Goal: Task Accomplishment & Management: Complete application form

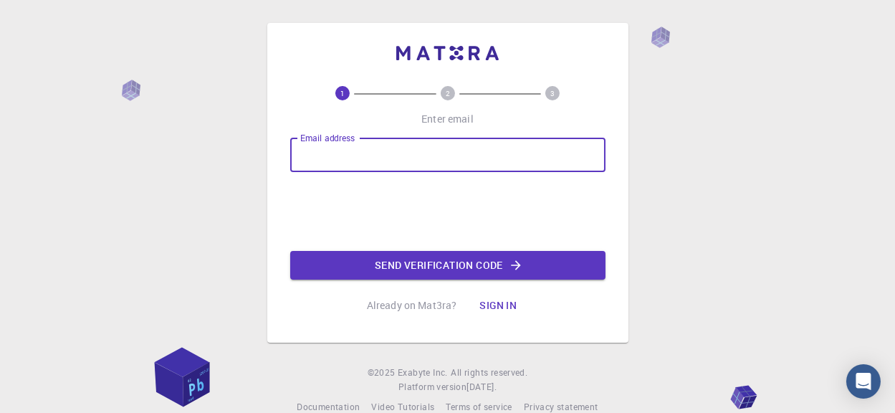
click at [356, 146] on input "Email address" at bounding box center [447, 155] width 315 height 34
type input "[EMAIL_ADDRESS][DOMAIN_NAME]"
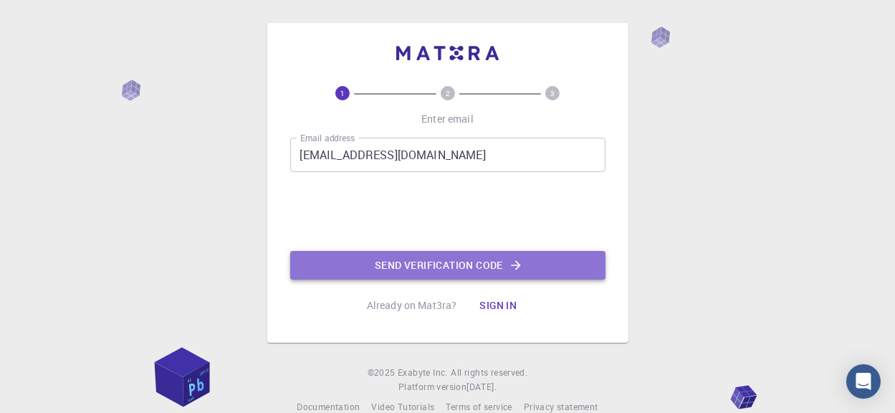
click at [376, 254] on button "Send verification code" at bounding box center [447, 265] width 315 height 29
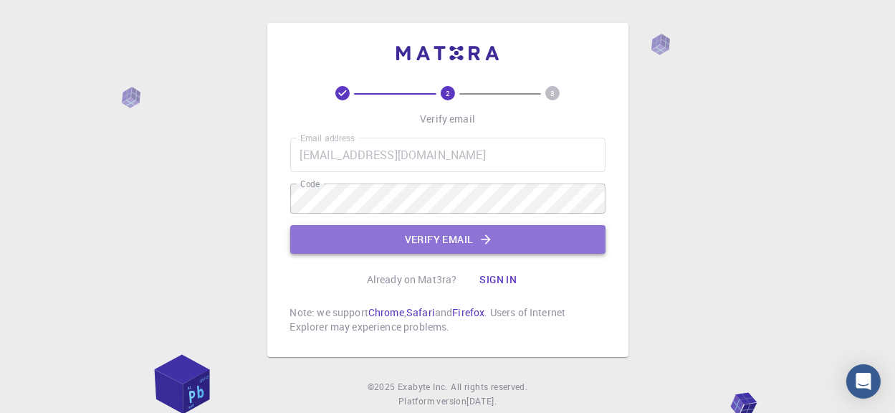
click at [439, 226] on button "Verify email" at bounding box center [447, 239] width 315 height 29
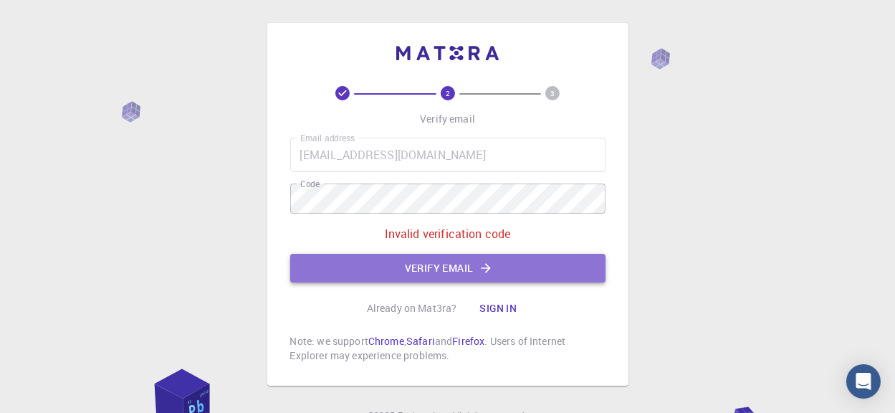
click at [345, 254] on button "Verify email" at bounding box center [447, 268] width 315 height 29
click at [357, 254] on button "Verify email" at bounding box center [447, 268] width 315 height 29
click at [421, 254] on button "Verify email" at bounding box center [447, 268] width 315 height 29
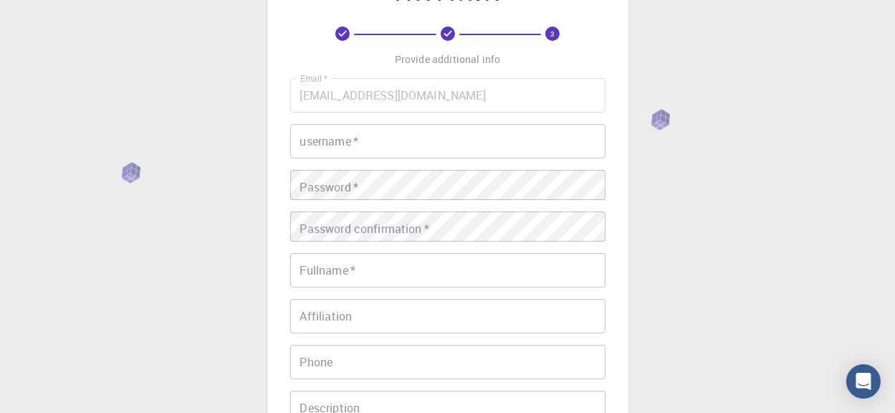
scroll to position [70, 0]
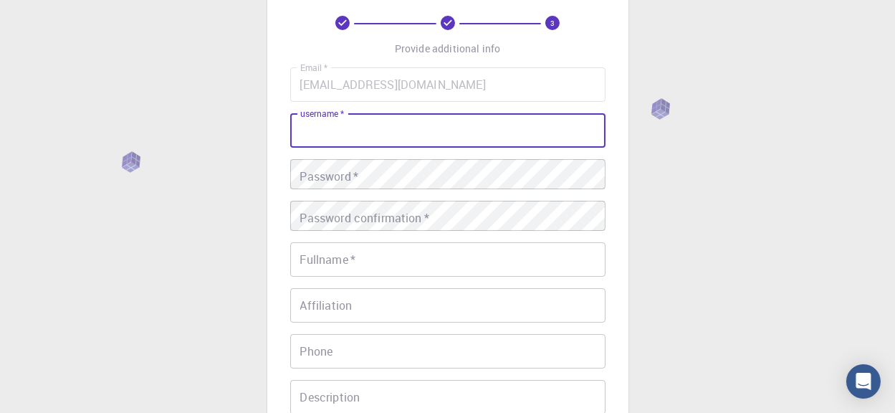
click at [405, 130] on input "username   *" at bounding box center [447, 130] width 315 height 34
type input "laibamir01"
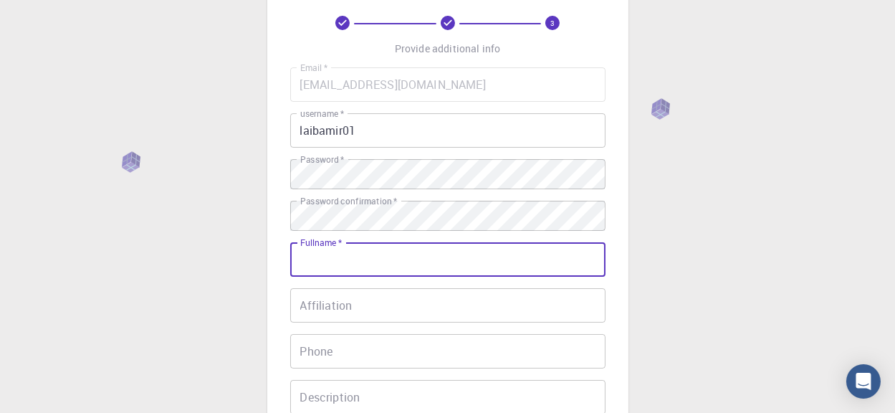
click at [340, 249] on input "Fullname   *" at bounding box center [447, 259] width 315 height 34
type input "laiba"
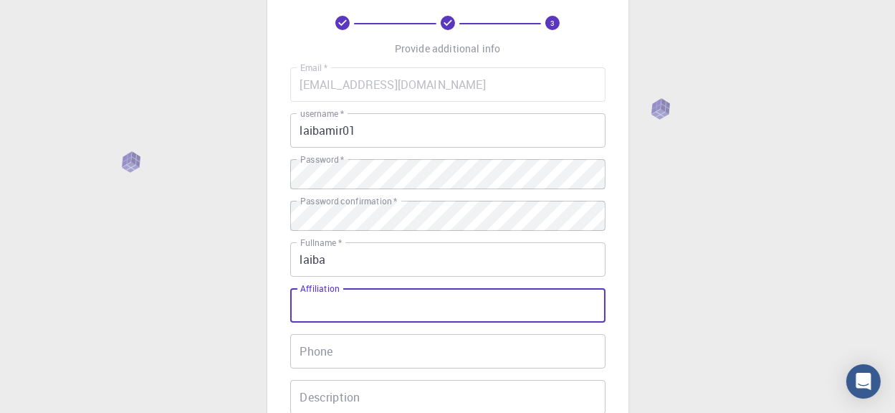
click at [324, 293] on input "Affiliation" at bounding box center [447, 305] width 315 height 34
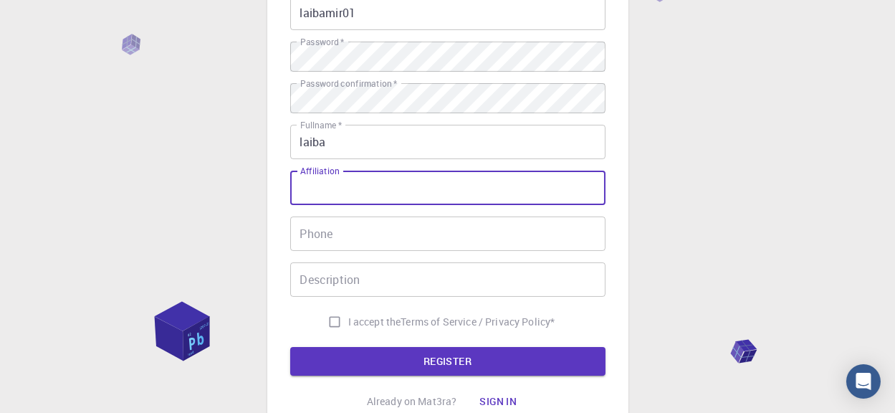
scroll to position [191, 0]
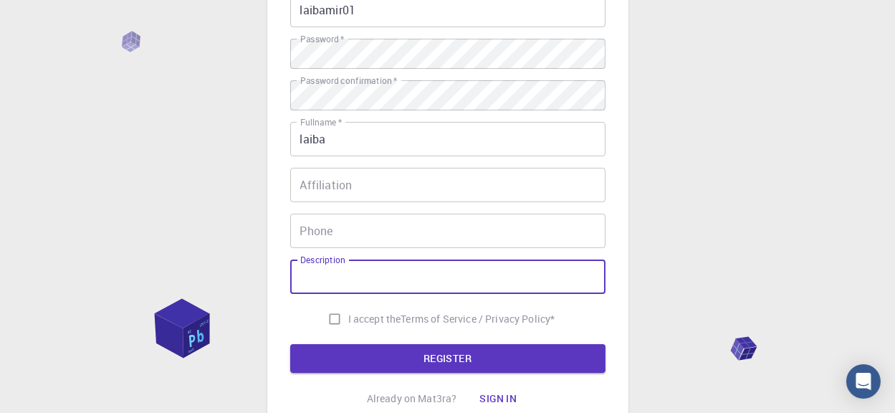
click at [362, 259] on input "Description" at bounding box center [447, 276] width 315 height 34
type input "h"
type input "engineer"
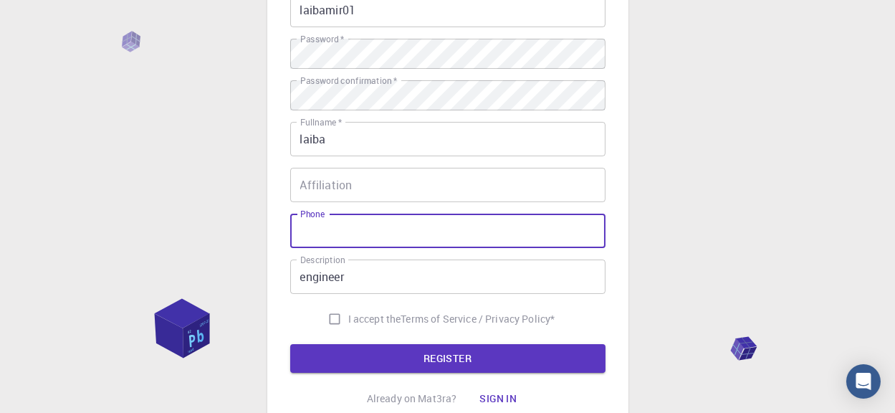
click at [340, 213] on input "Phone" at bounding box center [447, 230] width 315 height 34
type input "03428909445"
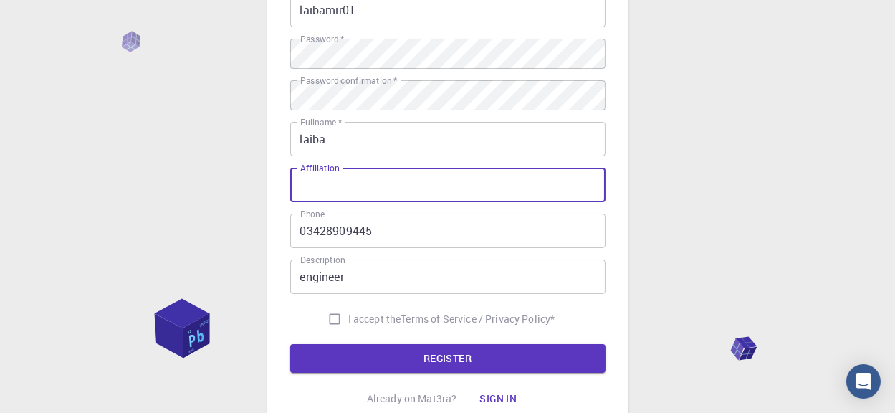
click at [337, 168] on input "Affiliation" at bounding box center [447, 185] width 315 height 34
type input "numl"
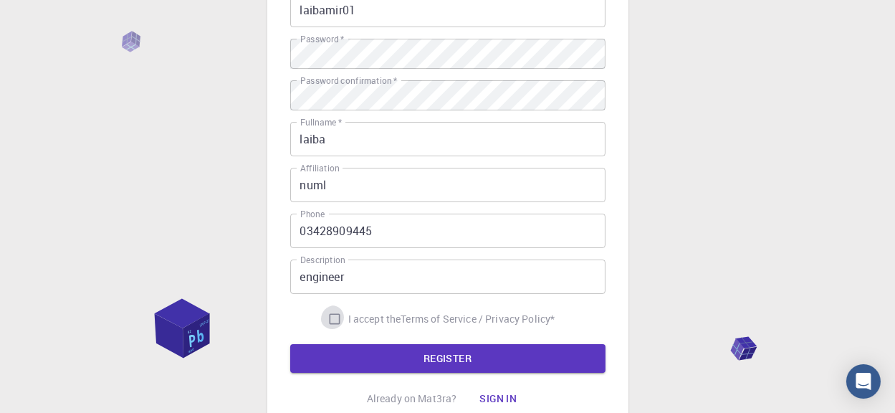
click at [348, 305] on input "I accept the Terms of Service / Privacy Policy *" at bounding box center [334, 318] width 27 height 27
checkbox input "true"
click at [389, 344] on button "REGISTER" at bounding box center [447, 358] width 315 height 29
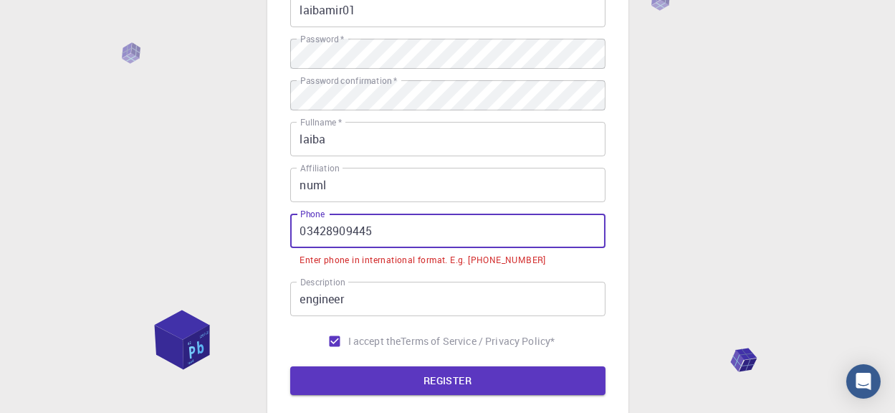
click at [304, 213] on input "03428909445" at bounding box center [447, 230] width 315 height 34
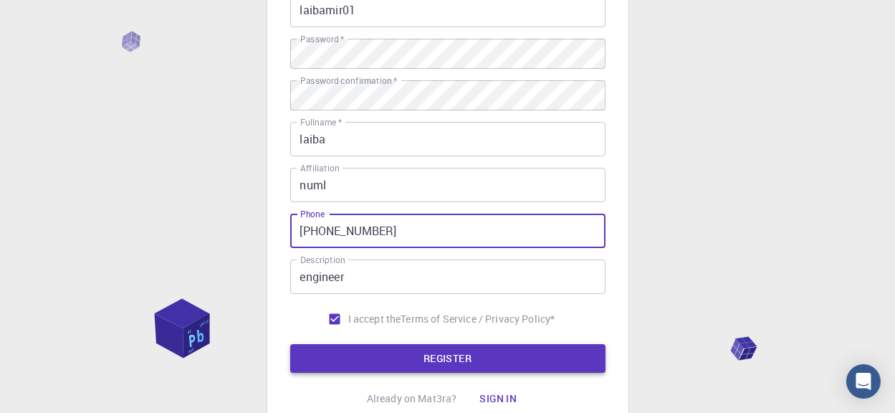
type input "[PHONE_NUMBER]"
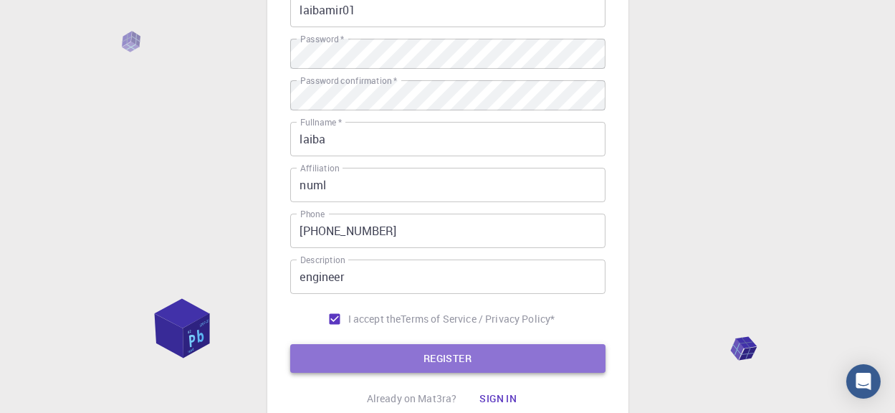
click at [359, 344] on button "REGISTER" at bounding box center [447, 358] width 315 height 29
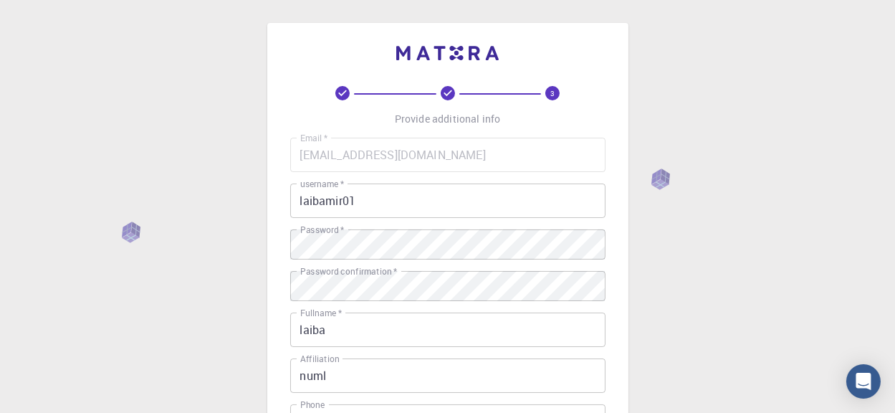
scroll to position [262, 0]
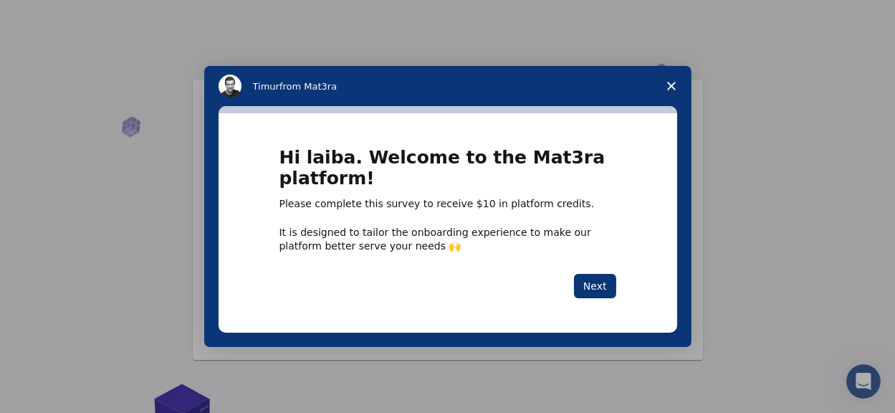
click at [601, 287] on button "Next" at bounding box center [595, 286] width 42 height 24
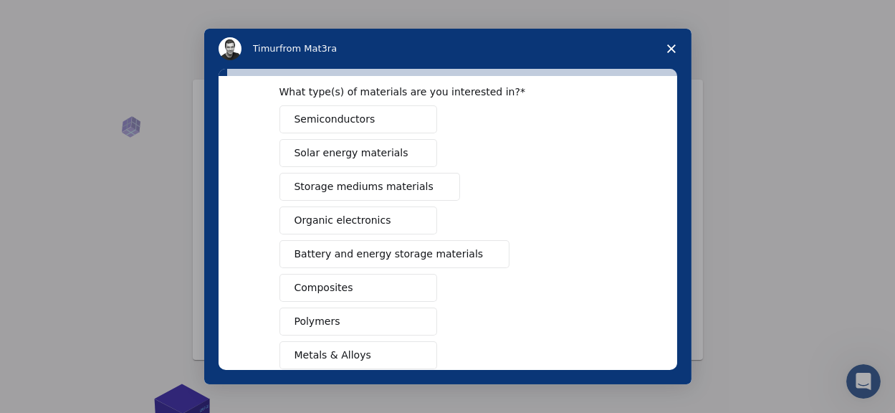
scroll to position [73, 0]
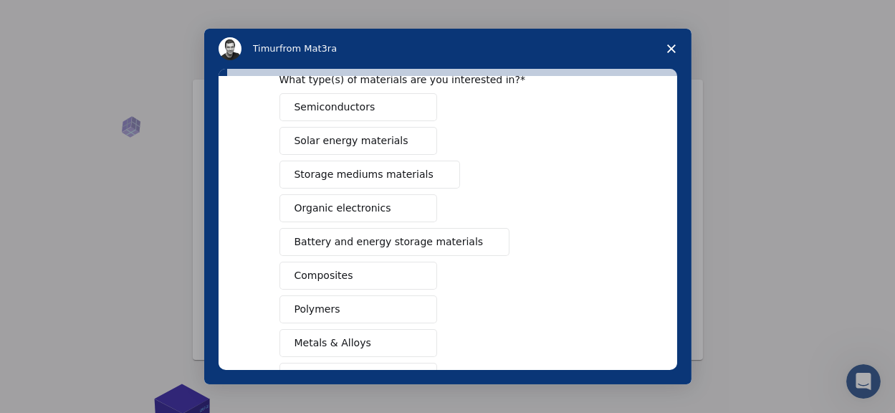
click at [344, 107] on span "Semiconductors" at bounding box center [334, 107] width 81 height 15
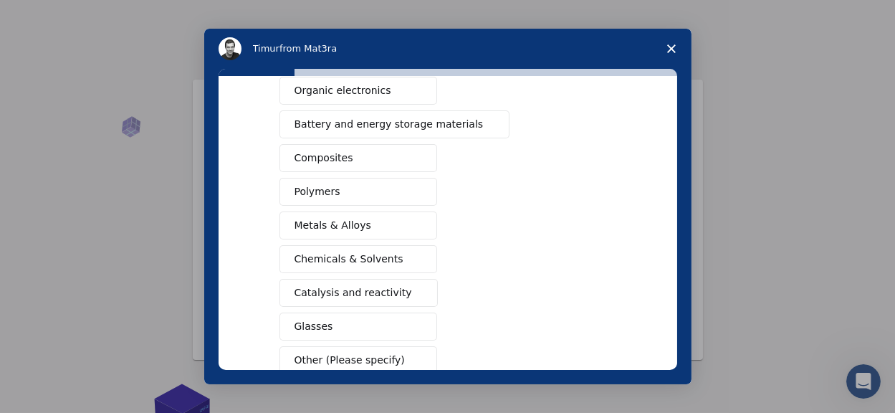
scroll to position [193, 0]
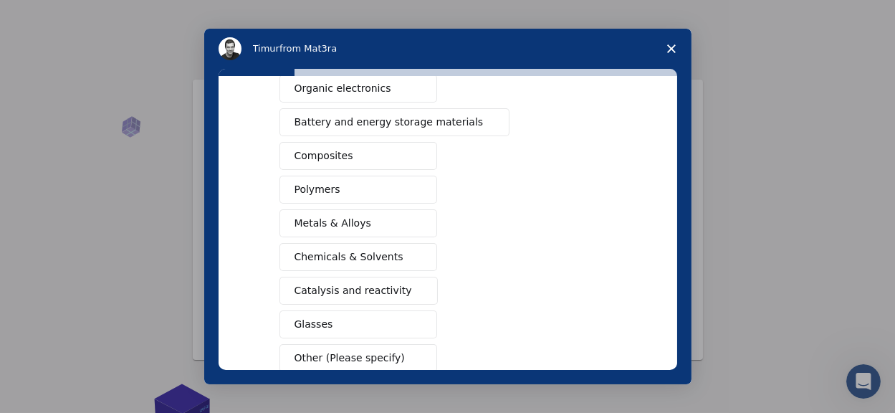
click at [400, 119] on span "Battery and energy storage materials" at bounding box center [388, 122] width 189 height 15
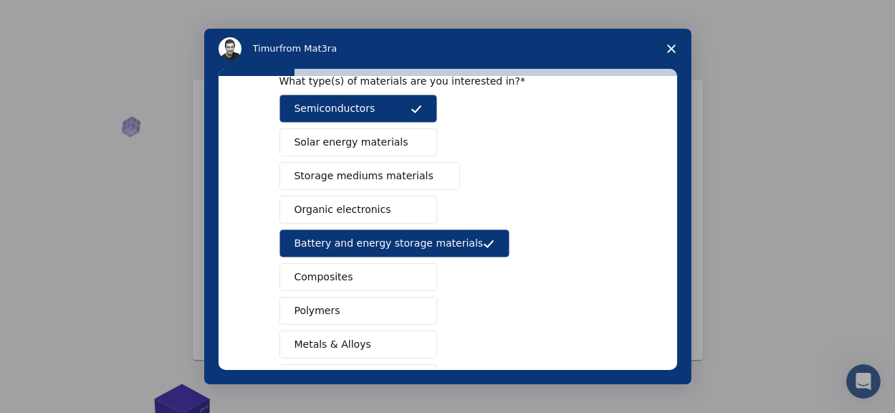
scroll to position [73, 0]
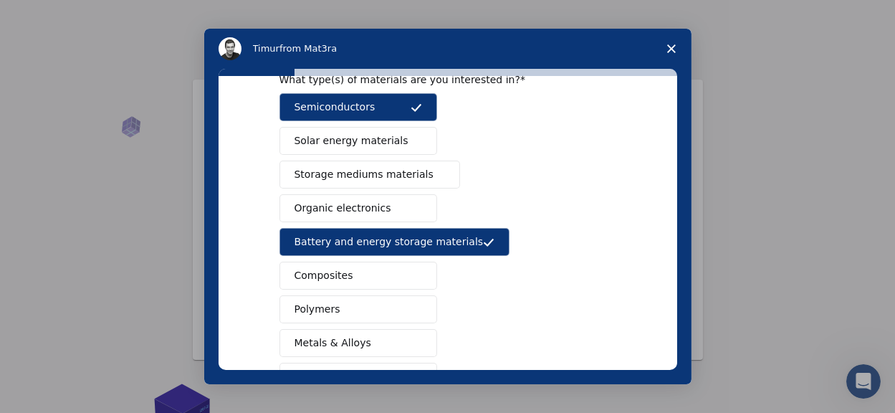
click at [433, 169] on span "Intercom messenger" at bounding box center [438, 174] width 11 height 11
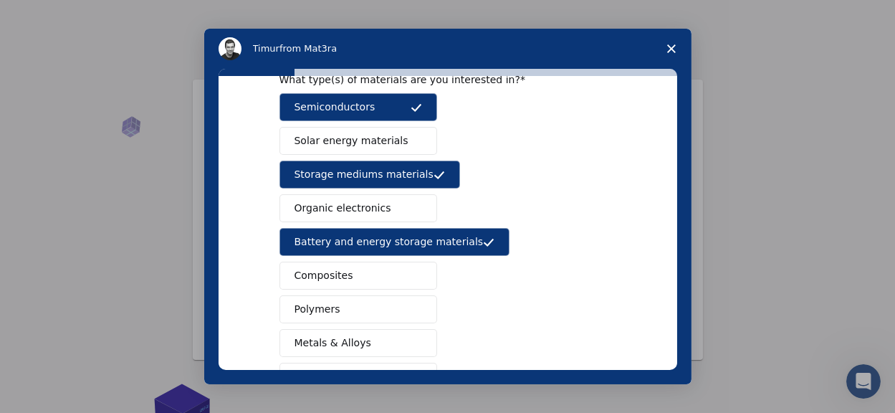
click at [358, 208] on span "Organic electronics" at bounding box center [342, 208] width 97 height 15
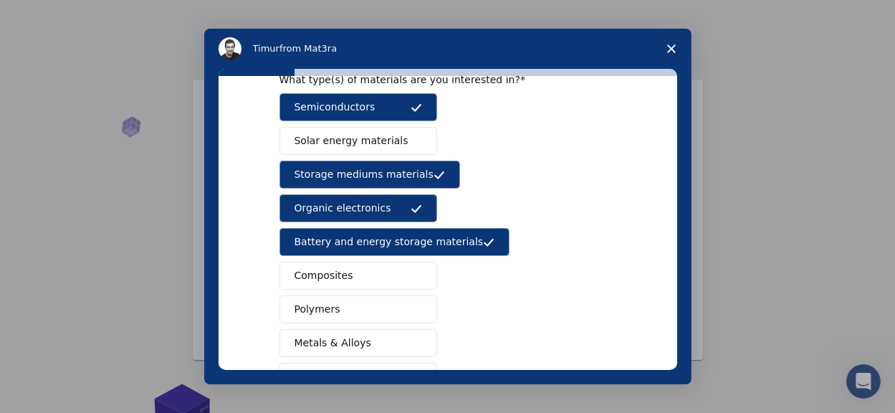
scroll to position [277, 0]
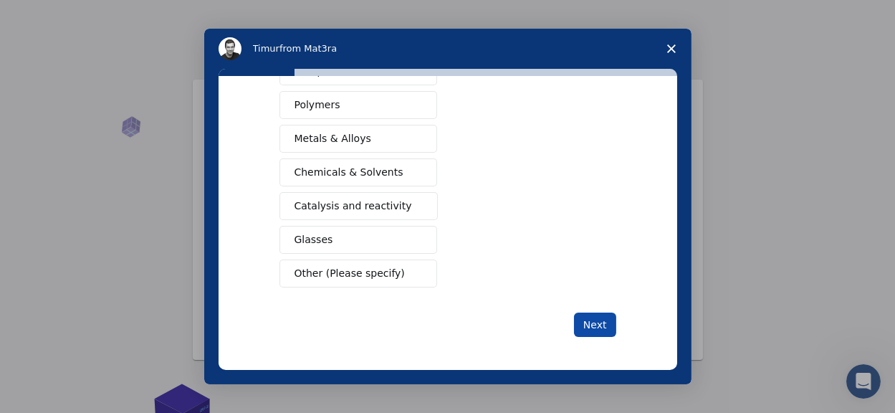
click at [592, 325] on button "Next" at bounding box center [595, 324] width 42 height 24
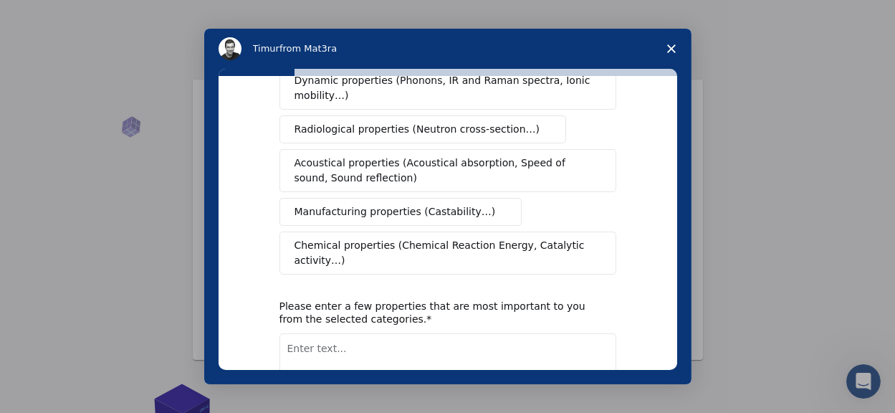
scroll to position [0, 0]
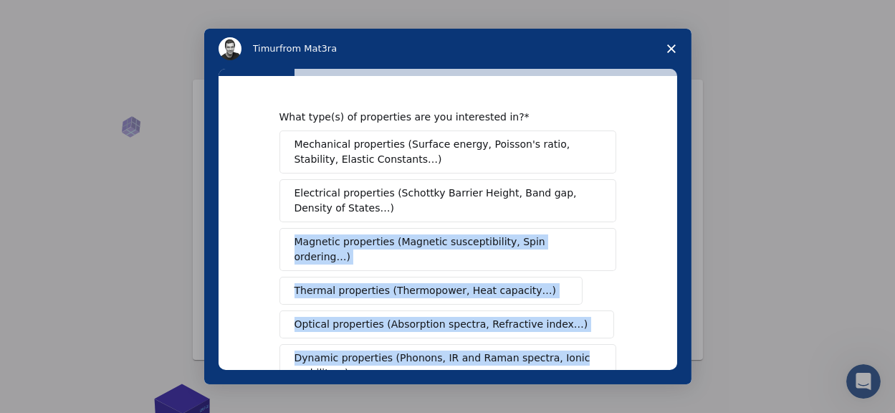
drag, startPoint x: 592, startPoint y: 322, endPoint x: 642, endPoint y: 232, distance: 102.6
click at [642, 232] on div "What type(s) of properties are you interested in? Mechanical properties (Surfac…" at bounding box center [447, 223] width 458 height 294
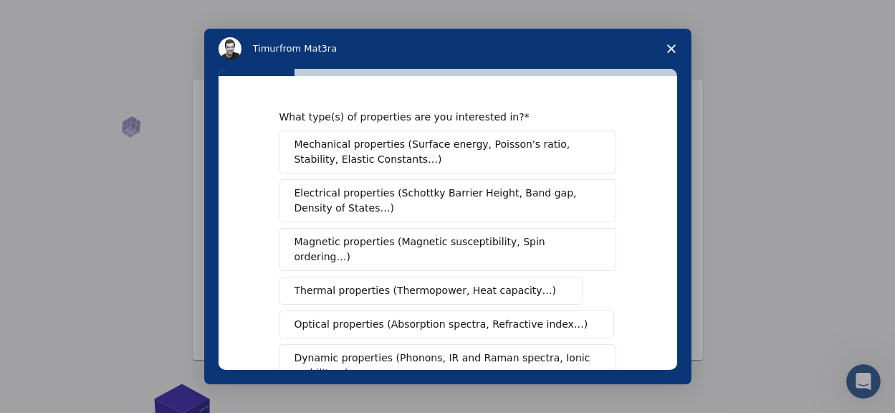
click at [618, 158] on div "What type(s) of properties are you interested in? Mechanical properties (Surfac…" at bounding box center [447, 223] width 458 height 294
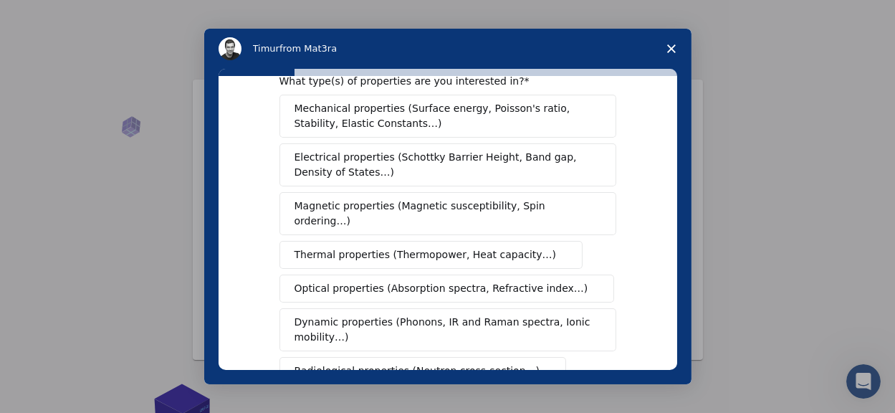
scroll to position [51, 0]
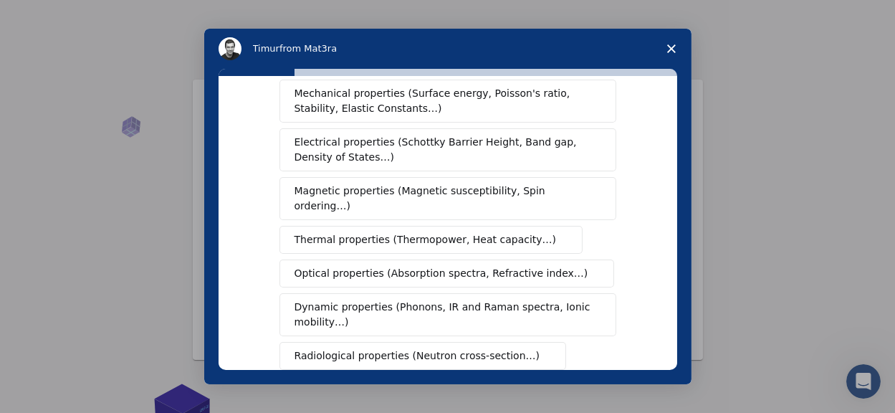
drag, startPoint x: 681, startPoint y: 169, endPoint x: 681, endPoint y: 183, distance: 14.3
click at [681, 183] on div "What type(s) of properties are you interested in? Mechanical properties (Surfac…" at bounding box center [447, 226] width 487 height 315
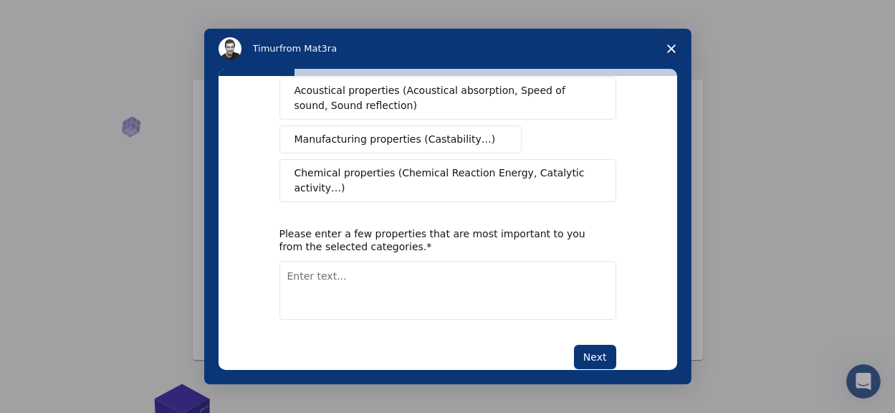
scroll to position [348, 0]
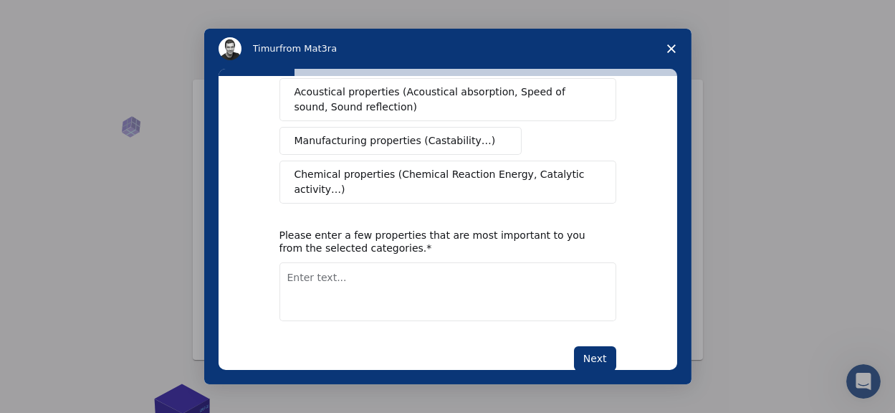
click at [438, 167] on span "Chemical properties (Chemical Reaction Energy, Catalytic activity…)" at bounding box center [442, 182] width 297 height 30
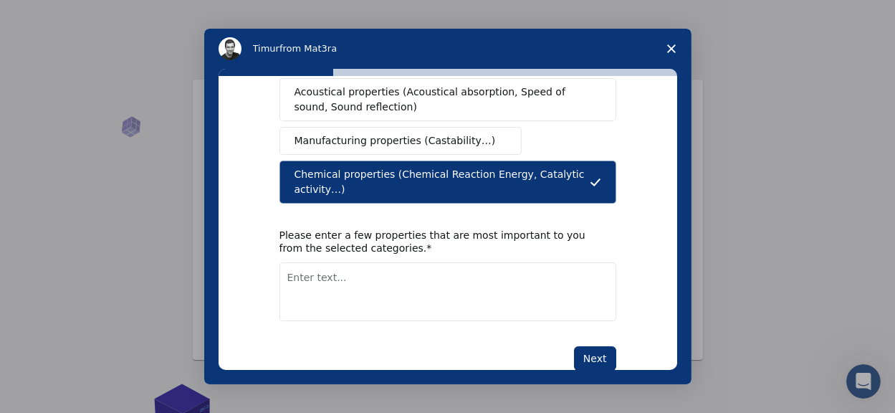
click at [438, 167] on span "Chemical properties (Chemical Reaction Energy, Catalytic activity…)" at bounding box center [441, 182] width 295 height 30
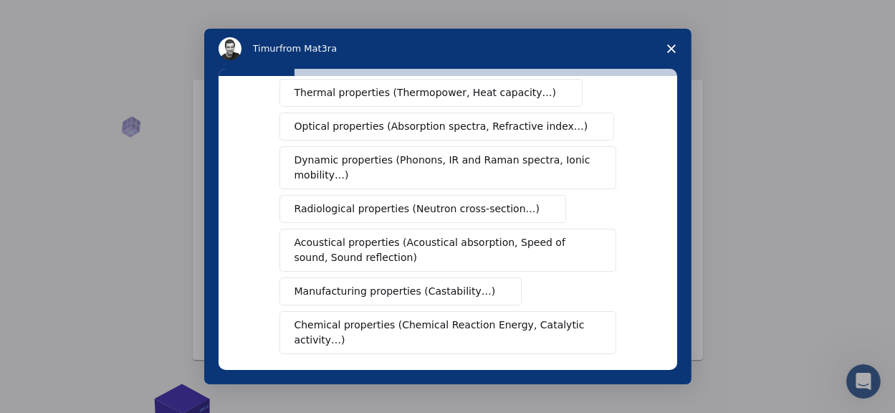
scroll to position [0, 0]
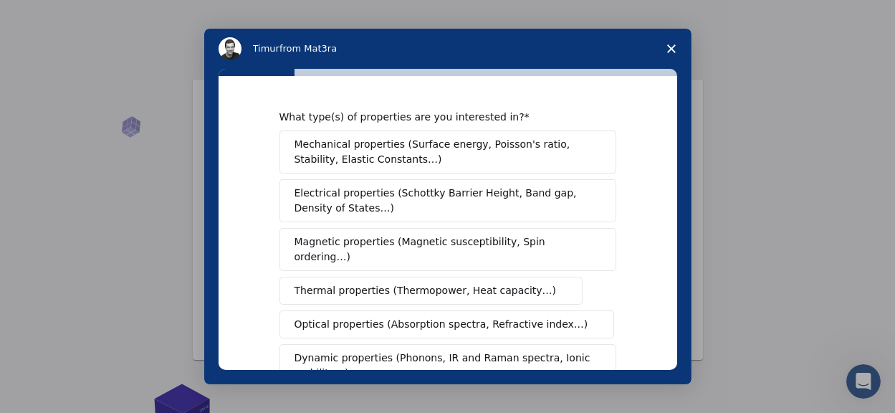
click at [487, 150] on span "Mechanical properties (Surface energy, Poisson's ratio, Stability, Elastic Cons…" at bounding box center [443, 152] width 299 height 30
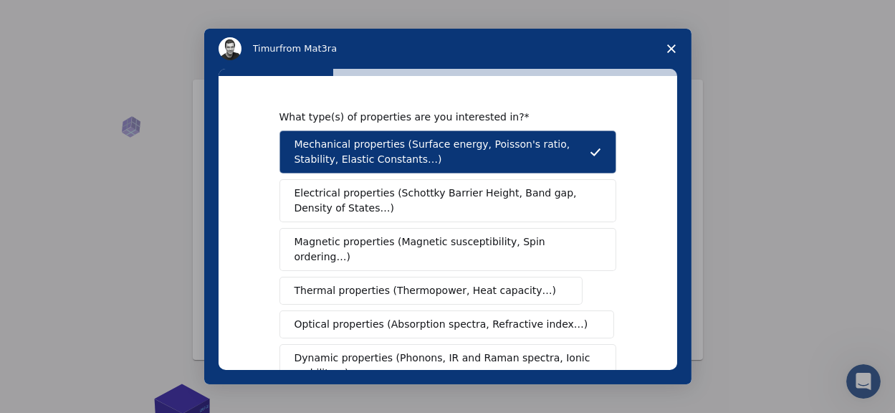
click at [425, 200] on span "Electrical properties (Schottky Barrier Height, Band gap, Density of States…)" at bounding box center [443, 201] width 298 height 30
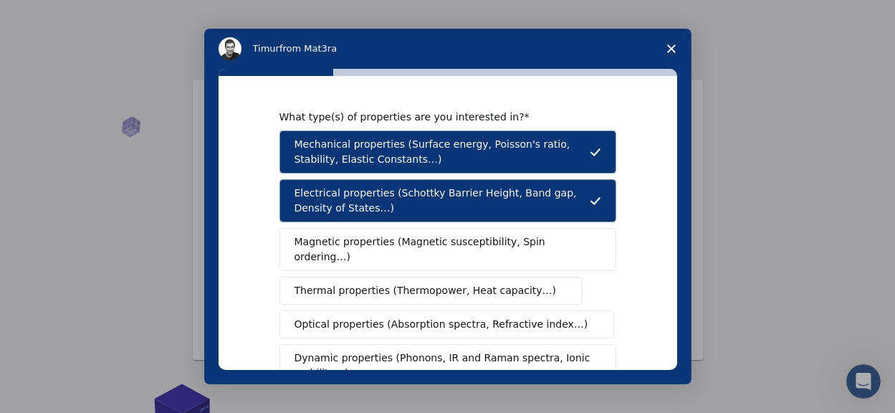
click at [378, 249] on span "Magnetic properties (Magnetic susceptibility, Spin ordering…)" at bounding box center [442, 249] width 296 height 30
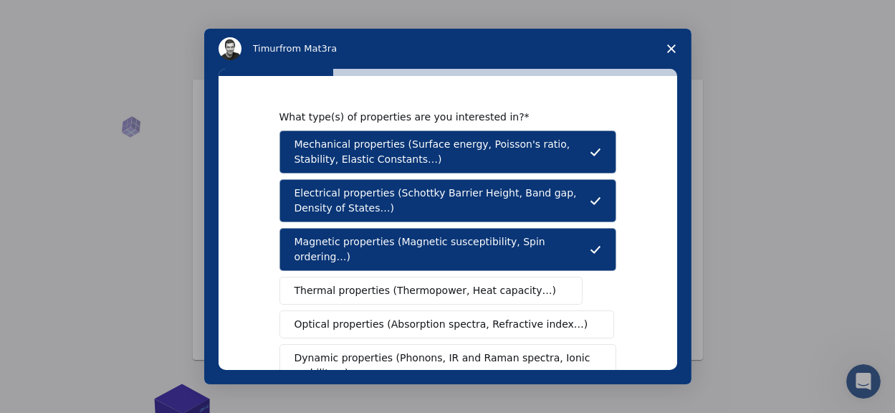
click at [362, 283] on span "Thermal properties (Thermopower, Heat capacity…)" at bounding box center [425, 290] width 262 height 15
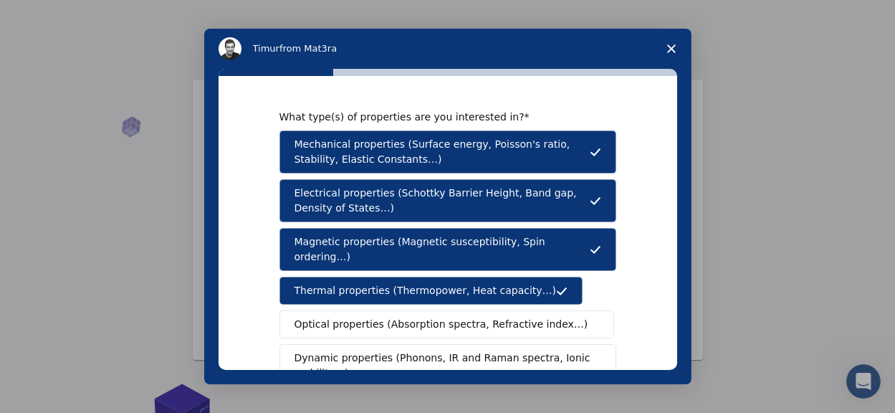
click at [484, 317] on span "Optical properties (Absorption spectra, Refractive index…)" at bounding box center [441, 324] width 294 height 15
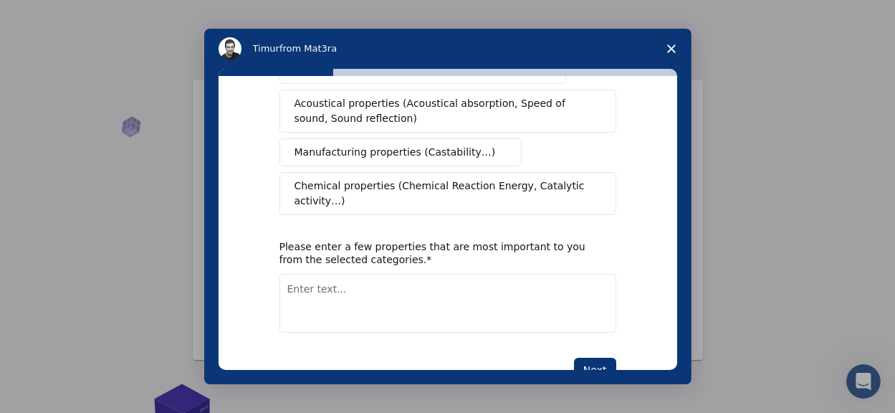
scroll to position [338, 0]
click at [593, 356] on button "Next" at bounding box center [595, 368] width 42 height 24
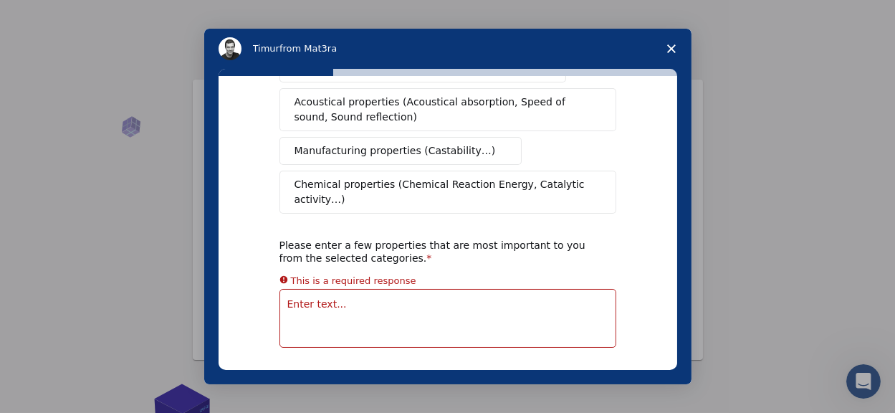
click at [592, 373] on button "Next" at bounding box center [595, 385] width 42 height 24
click at [333, 289] on textarea "Enter text..." at bounding box center [447, 318] width 337 height 59
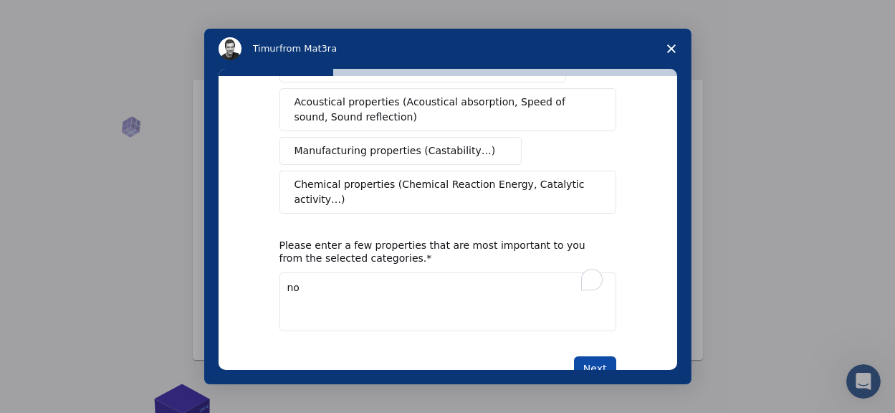
type textarea "no"
click at [592, 356] on button "Next" at bounding box center [595, 368] width 42 height 24
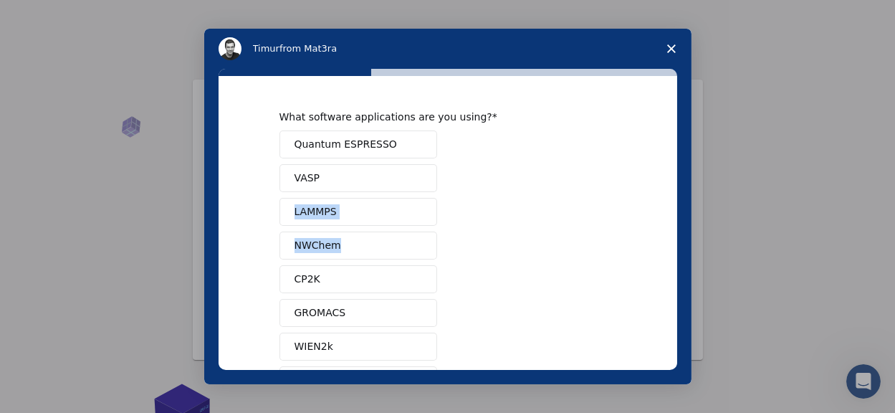
drag, startPoint x: 676, startPoint y: 176, endPoint x: 675, endPoint y: 257, distance: 81.7
click at [675, 257] on div "What software applications are you using? Quantum ESPRESSO VASP LAMMPS NWChem C…" at bounding box center [447, 223] width 458 height 294
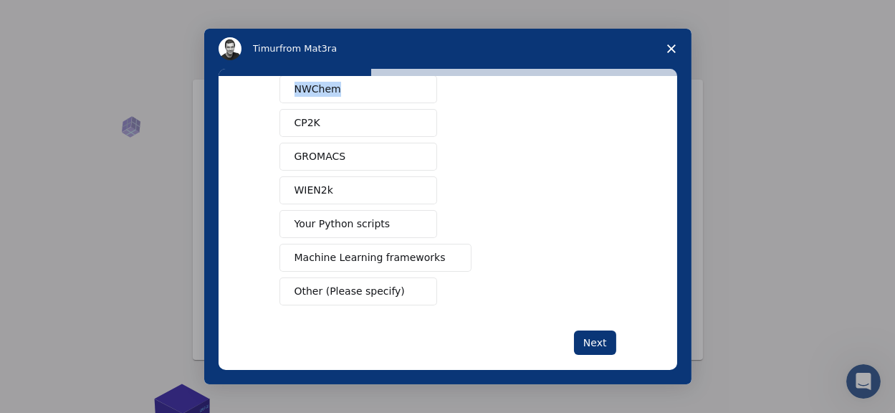
scroll to position [174, 0]
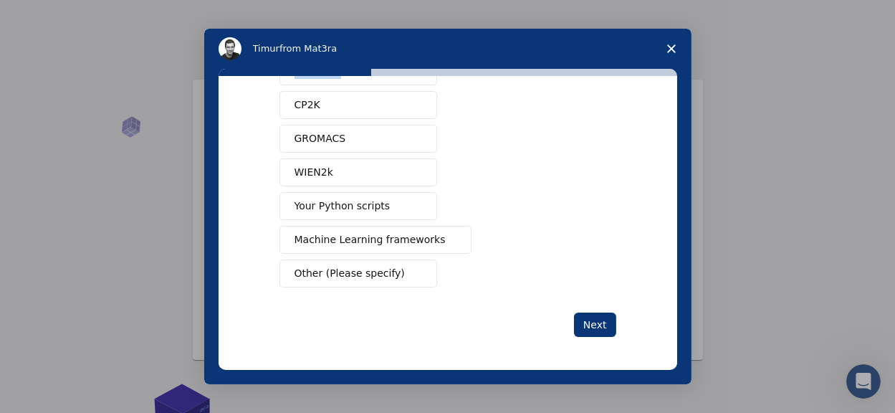
click at [380, 276] on span "Other (Please specify)" at bounding box center [349, 273] width 110 height 15
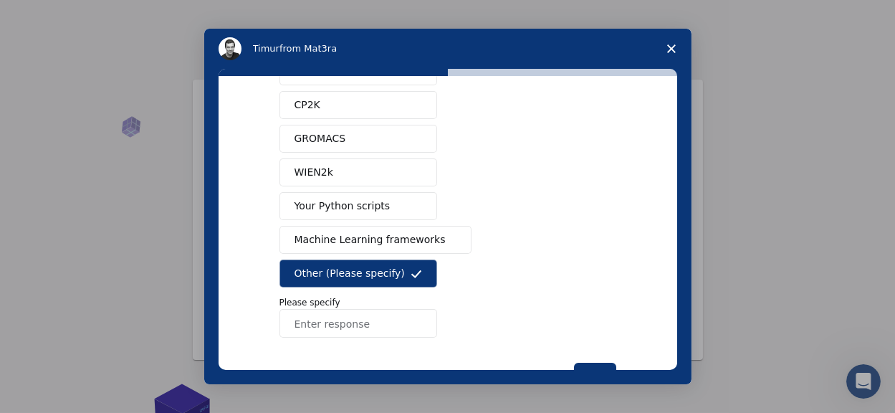
click at [334, 322] on input "Enter response" at bounding box center [358, 323] width 158 height 29
type input "nothing"
click at [590, 365] on button "Next" at bounding box center [595, 374] width 42 height 24
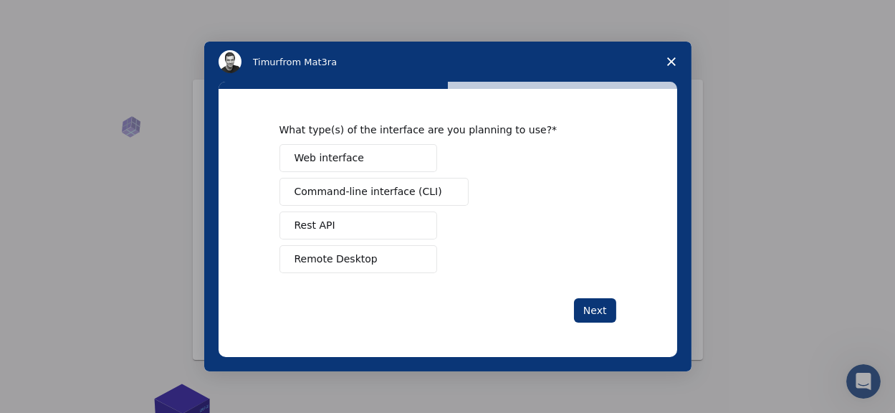
scroll to position [0, 0]
click at [373, 150] on button "Web interface" at bounding box center [358, 158] width 158 height 28
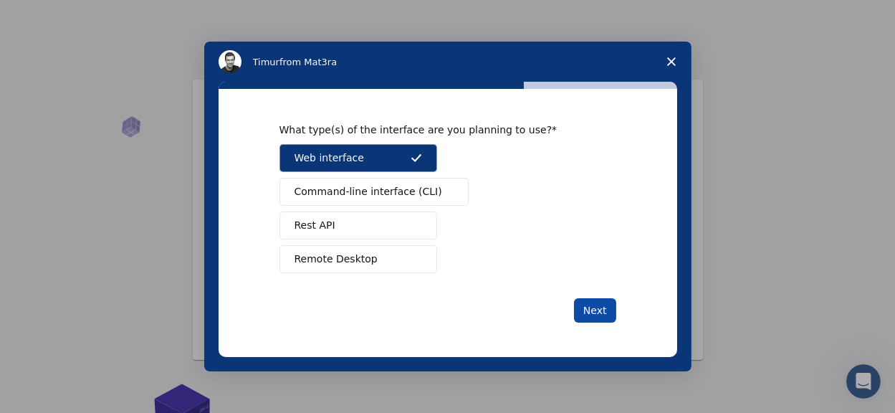
click at [585, 304] on button "Next" at bounding box center [595, 310] width 42 height 24
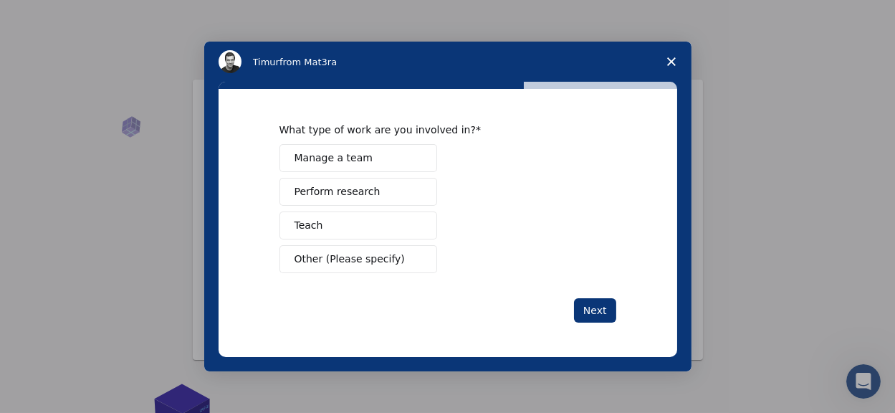
click at [327, 182] on button "Perform research" at bounding box center [358, 192] width 158 height 28
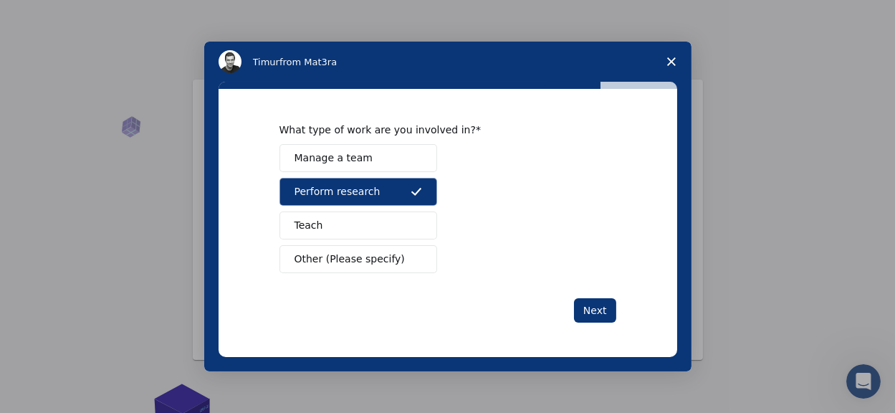
click at [337, 149] on button "Manage a team" at bounding box center [358, 158] width 158 height 28
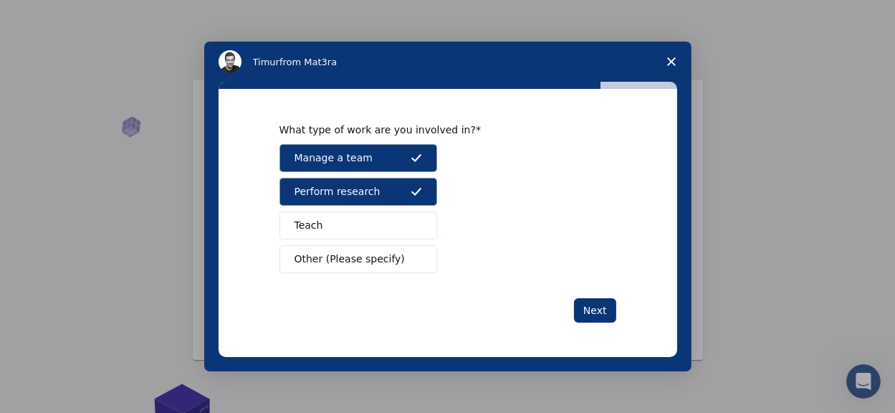
click at [337, 155] on span "Manage a team" at bounding box center [333, 157] width 78 height 15
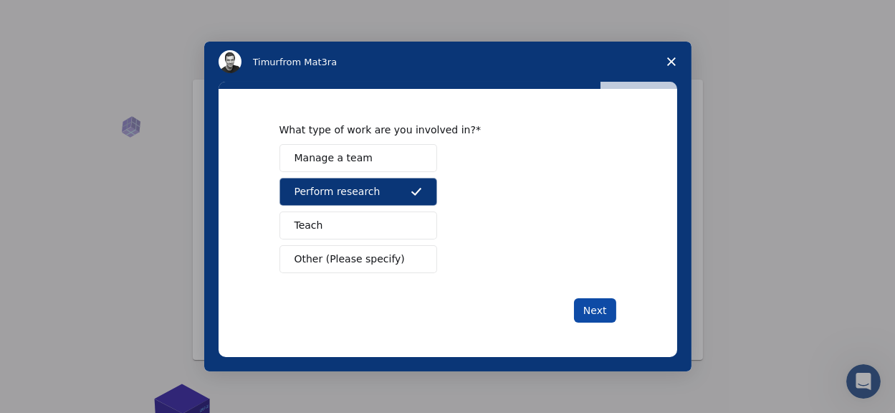
click at [597, 301] on button "Next" at bounding box center [595, 310] width 42 height 24
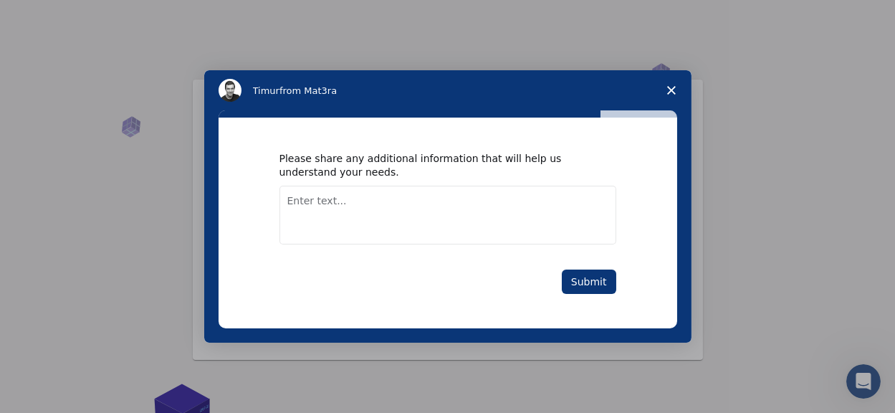
click at [406, 195] on textarea "Enter text..." at bounding box center [447, 215] width 337 height 59
type textarea "nothing"
click at [578, 291] on button "Submit" at bounding box center [589, 281] width 54 height 24
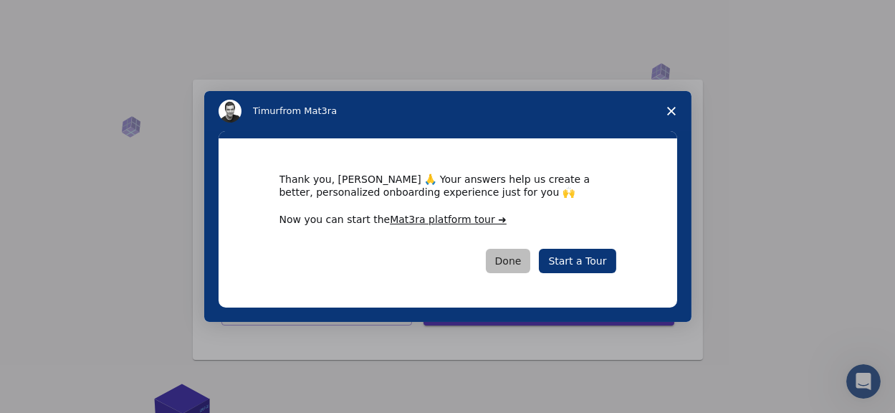
click at [526, 264] on button "Done" at bounding box center [508, 261] width 45 height 24
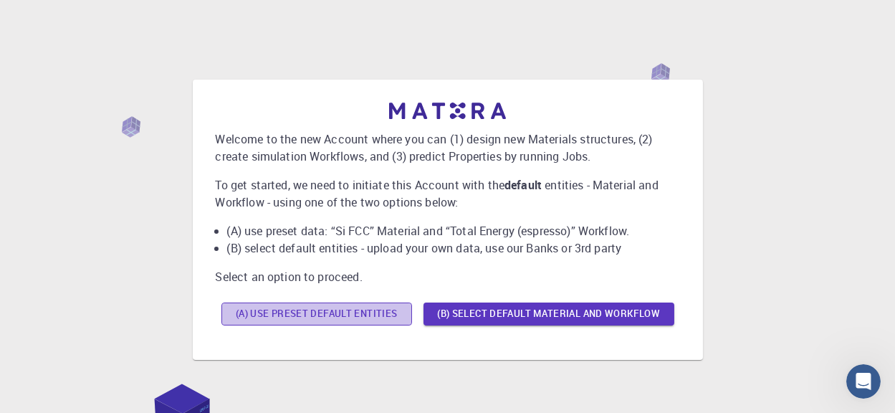
click at [370, 302] on button "(A) Use preset default entities" at bounding box center [316, 313] width 191 height 23
